Goal: Check status: Check status

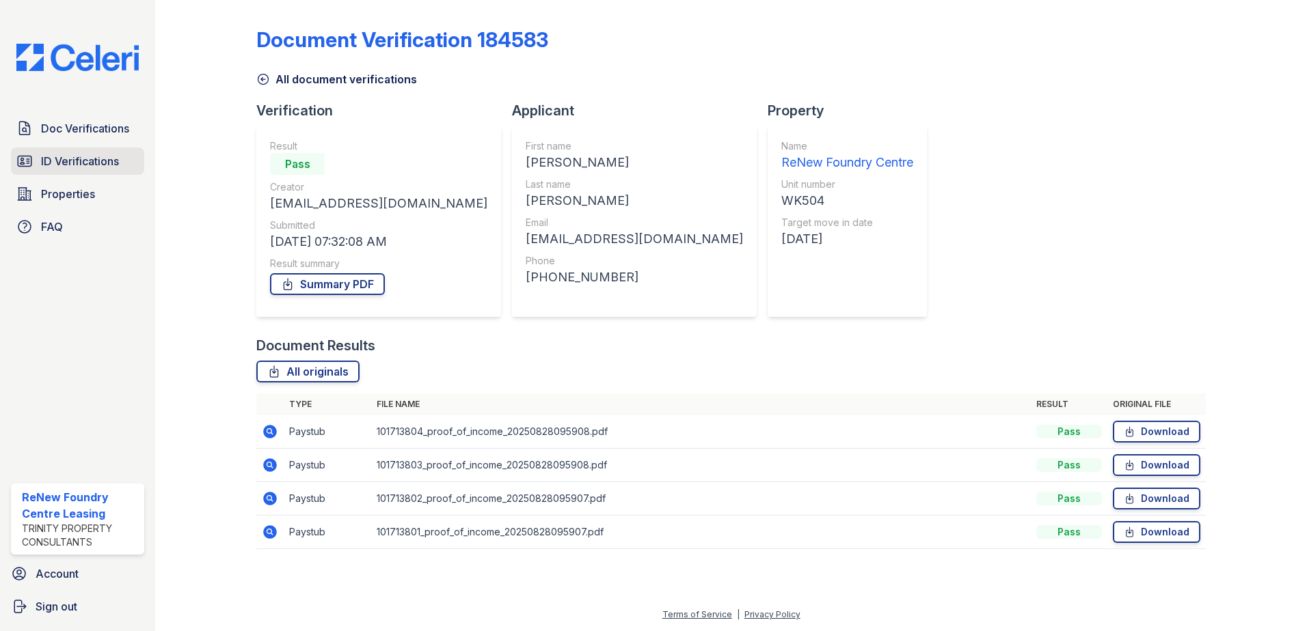
click at [85, 168] on span "ID Verifications" at bounding box center [80, 161] width 78 height 16
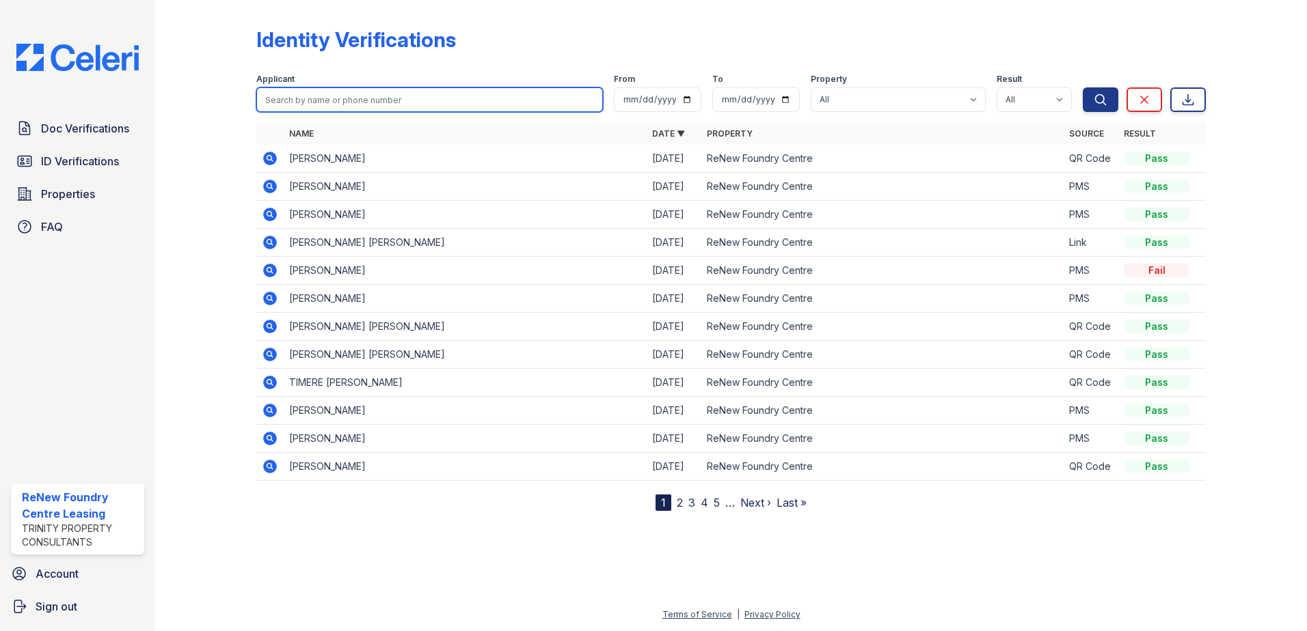
click at [344, 91] on input "search" at bounding box center [429, 99] width 346 height 25
type input "[PERSON_NAME]"
click at [1082, 87] on button "Search" at bounding box center [1100, 99] width 36 height 25
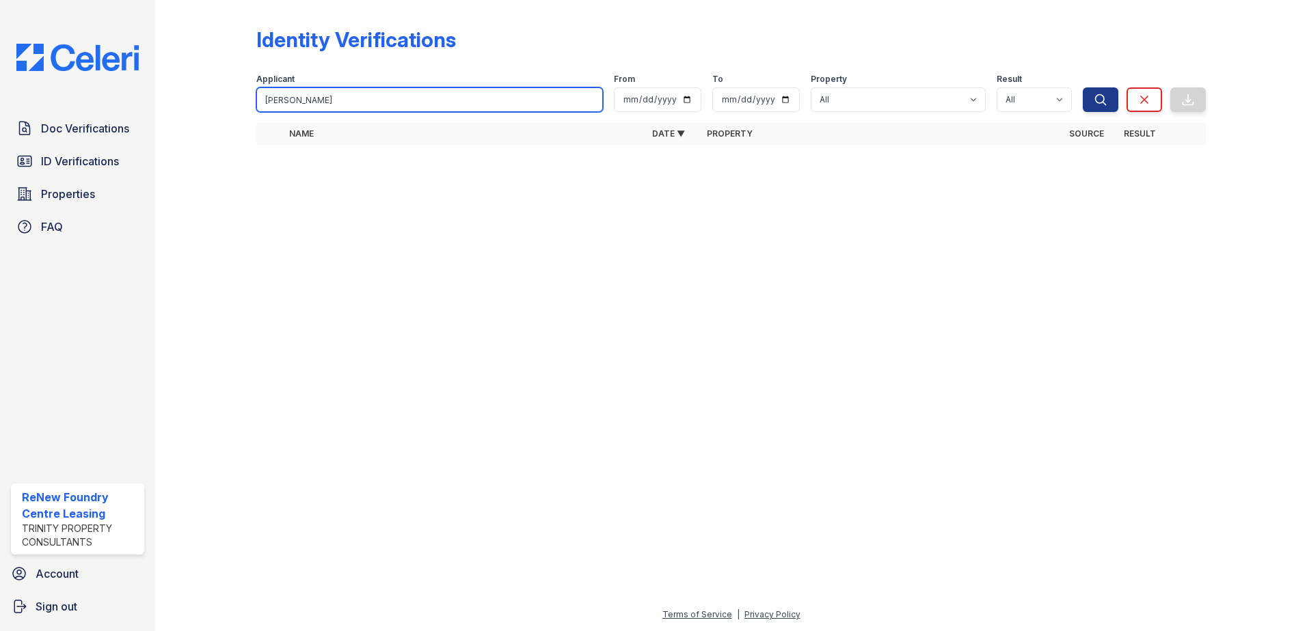
drag, startPoint x: 324, startPoint y: 100, endPoint x: 258, endPoint y: 109, distance: 66.2
click at [258, 109] on input "[PERSON_NAME]" at bounding box center [429, 99] width 346 height 25
type input "[PERSON_NAME]"
click at [1082, 87] on button "Search" at bounding box center [1100, 99] width 36 height 25
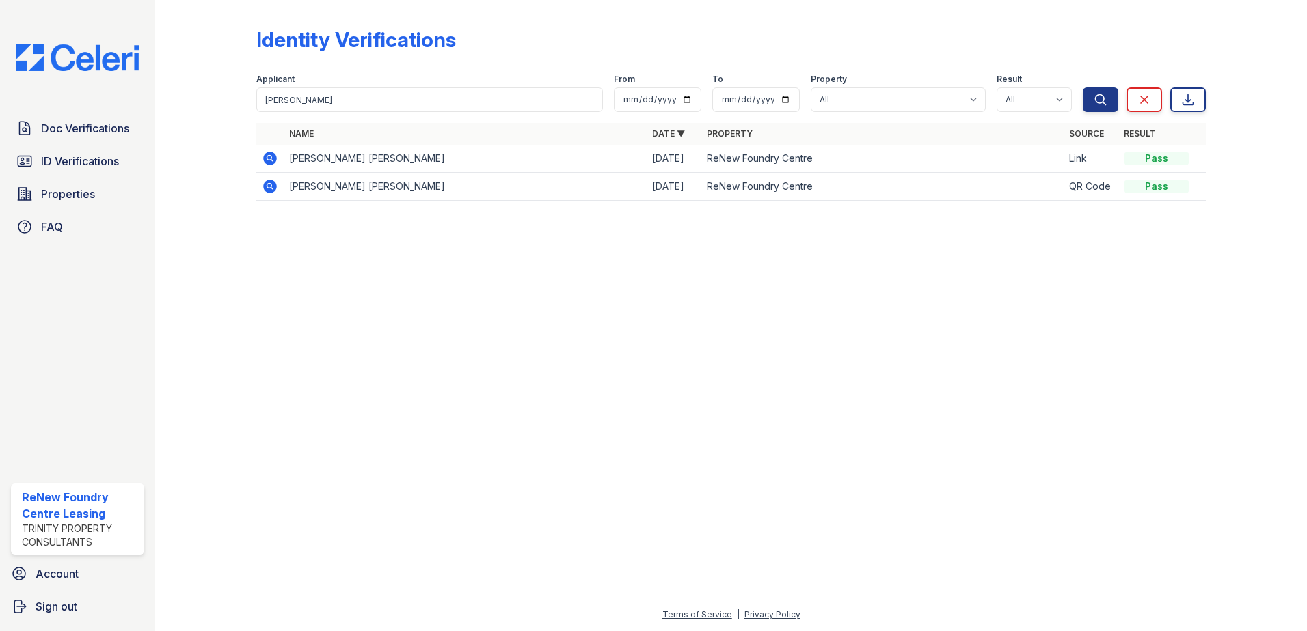
click at [273, 158] on icon at bounding box center [270, 159] width 14 height 14
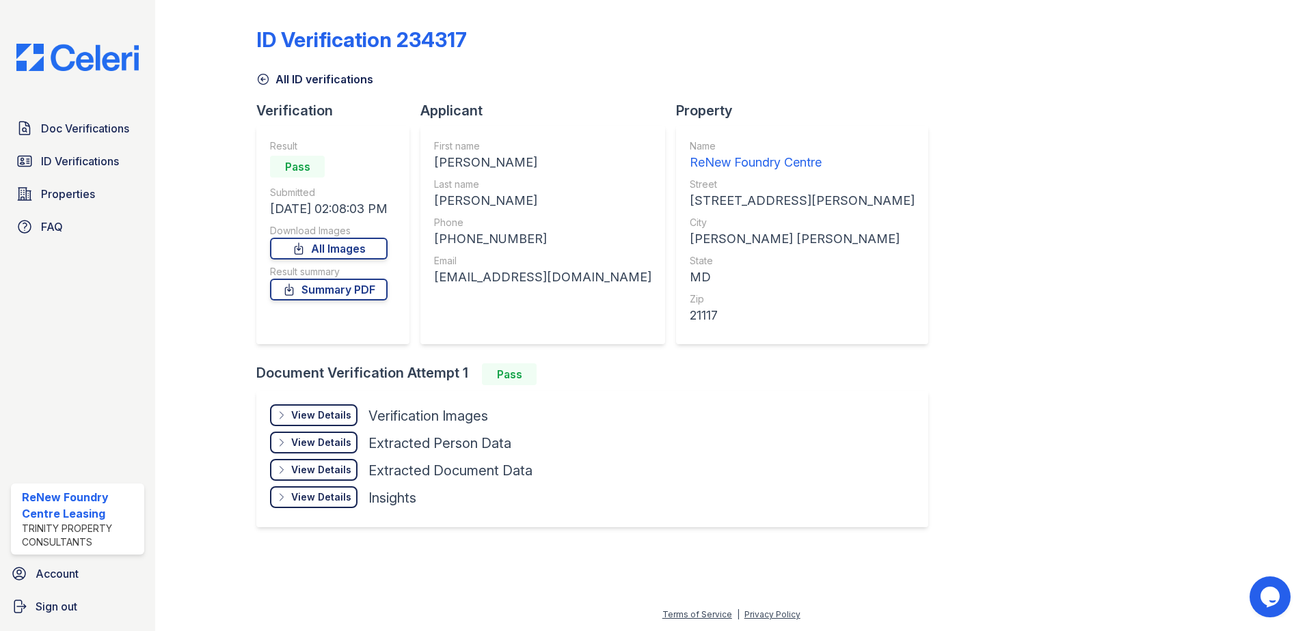
click at [318, 405] on div "View Details Details" at bounding box center [313, 416] width 87 height 22
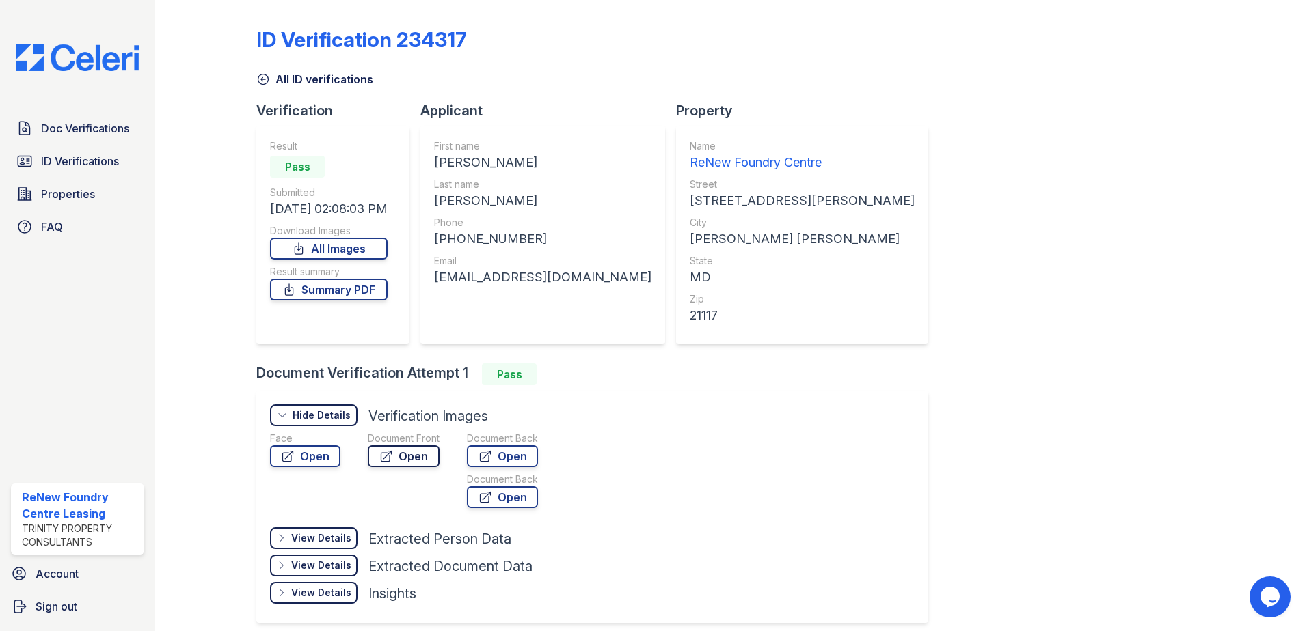
click at [424, 456] on link "Open" at bounding box center [404, 457] width 72 height 22
